Goal: Information Seeking & Learning: Learn about a topic

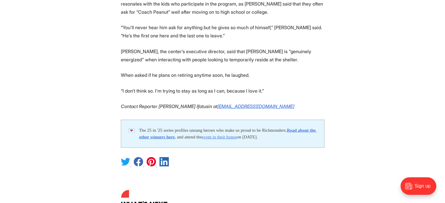
scroll to position [1374, 0]
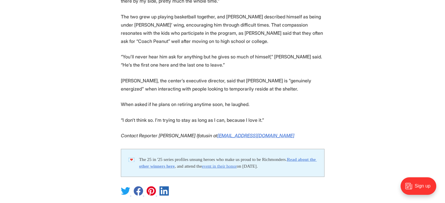
click at [183, 157] on strong "Read about the other winners here" at bounding box center [228, 163] width 178 height 12
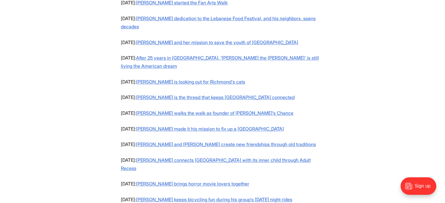
scroll to position [439, 0]
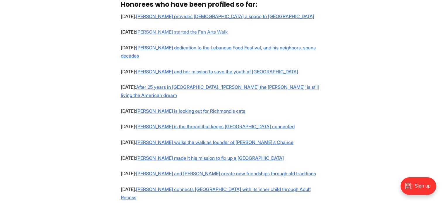
click at [196, 31] on link "[PERSON_NAME] started the Fan Arts Walk" at bounding box center [182, 32] width 92 height 6
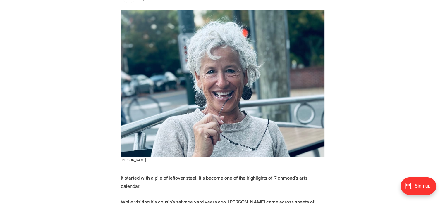
scroll to position [88, 0]
